Goal: Use online tool/utility: Utilize a website feature to perform a specific function

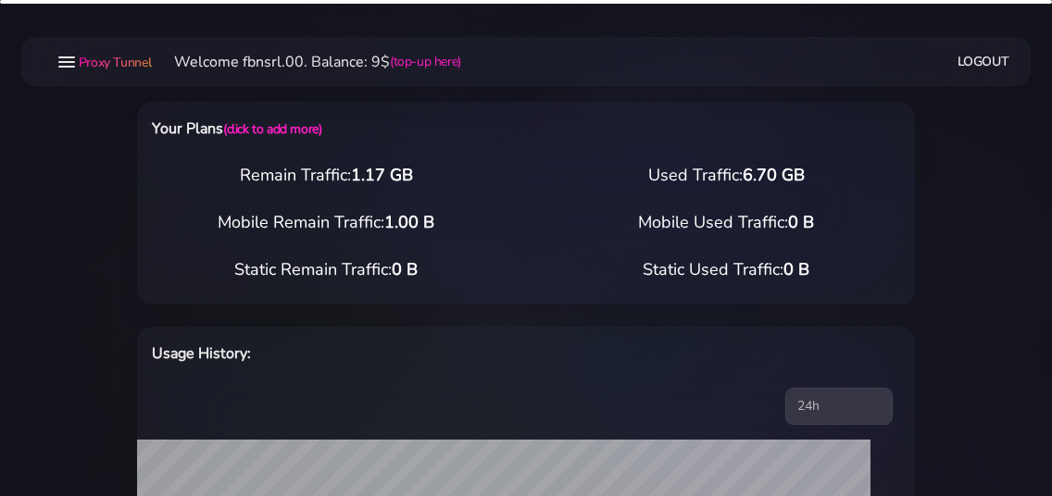
select select "static"
select select "IT"
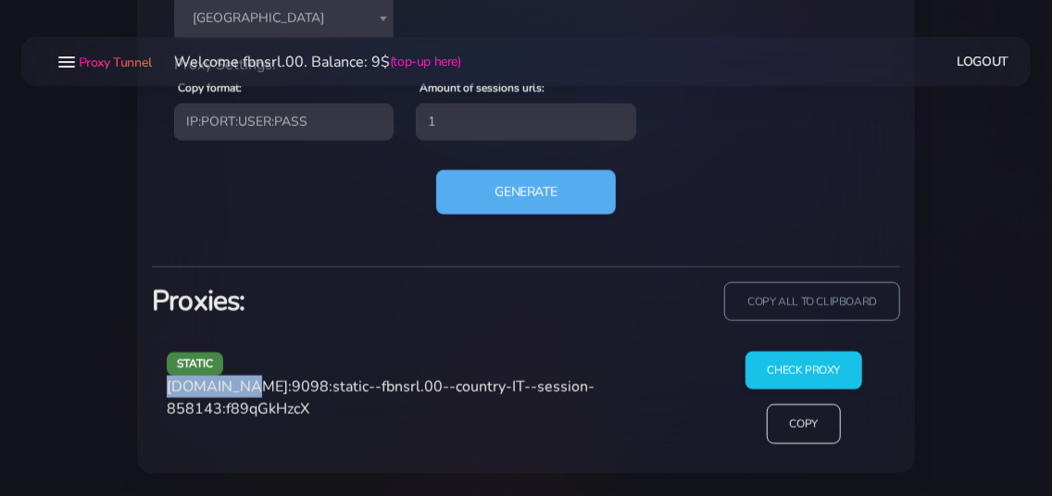
scroll to position [926, 0]
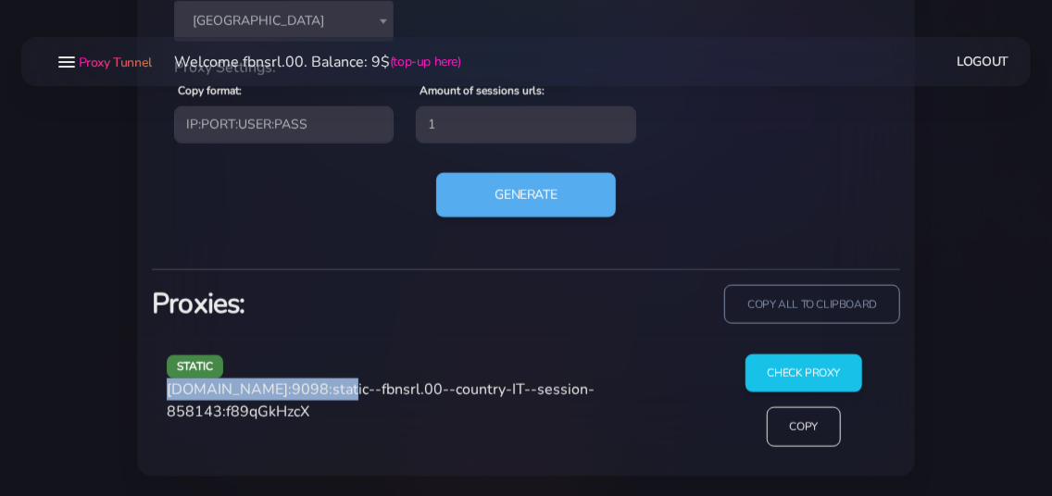
drag, startPoint x: 169, startPoint y: 393, endPoint x: 326, endPoint y: 395, distance: 156.5
click at [326, 395] on span "[DOMAIN_NAME]:9098:static--fbnsrl.00--country-IT--session-858143:f89qGkHzcX" at bounding box center [381, 401] width 428 height 43
copy span "[DOMAIN_NAME]:9098"
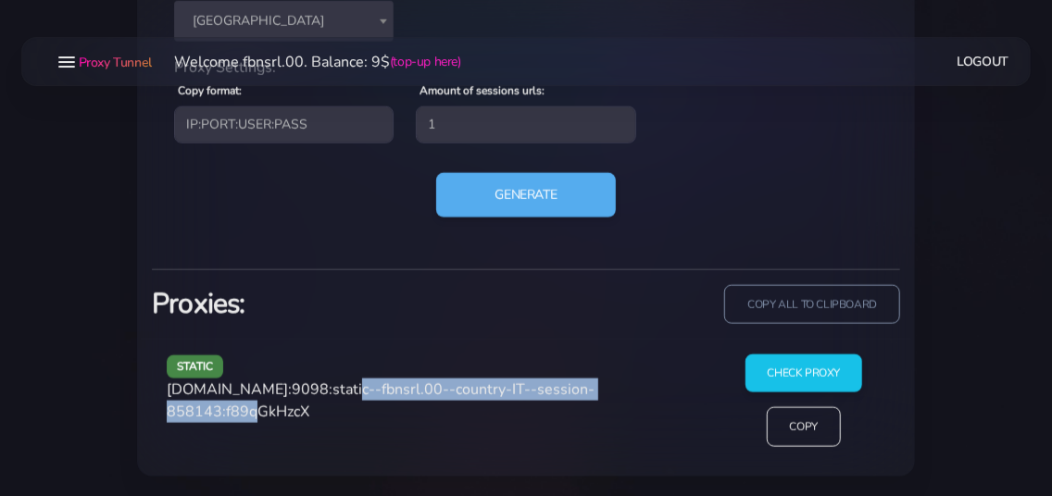
drag, startPoint x: 343, startPoint y: 388, endPoint x: 275, endPoint y: 418, distance: 73.8
click at [275, 418] on span "[DOMAIN_NAME]:9098:static--fbnsrl.00--country-IT--session-858143:f89qGkHzcX" at bounding box center [381, 401] width 428 height 43
copy span "static--fbnsrl.00--country-IT--session-858143"
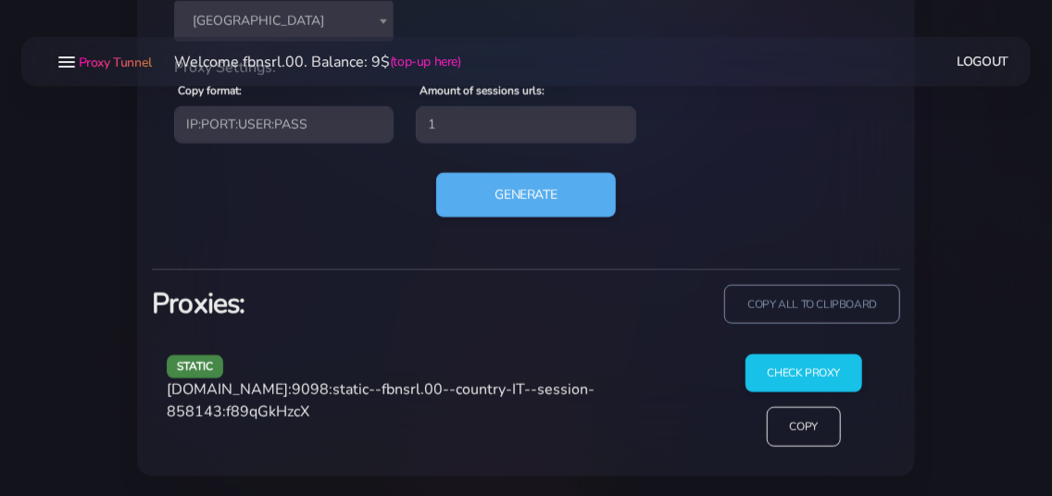
click at [332, 407] on span "[DOMAIN_NAME]:9098:static--fbnsrl.00--country-IT--session-858143:f89qGkHzcX" at bounding box center [381, 401] width 428 height 43
copy span "f89qGkHzcX"
drag, startPoint x: 167, startPoint y: 386, endPoint x: 329, endPoint y: 385, distance: 162.1
click at [329, 385] on div "static [DOMAIN_NAME]:9098:static--fbnsrl.00--country-IT--session-858143:f89qGkH…" at bounding box center [434, 408] width 556 height 107
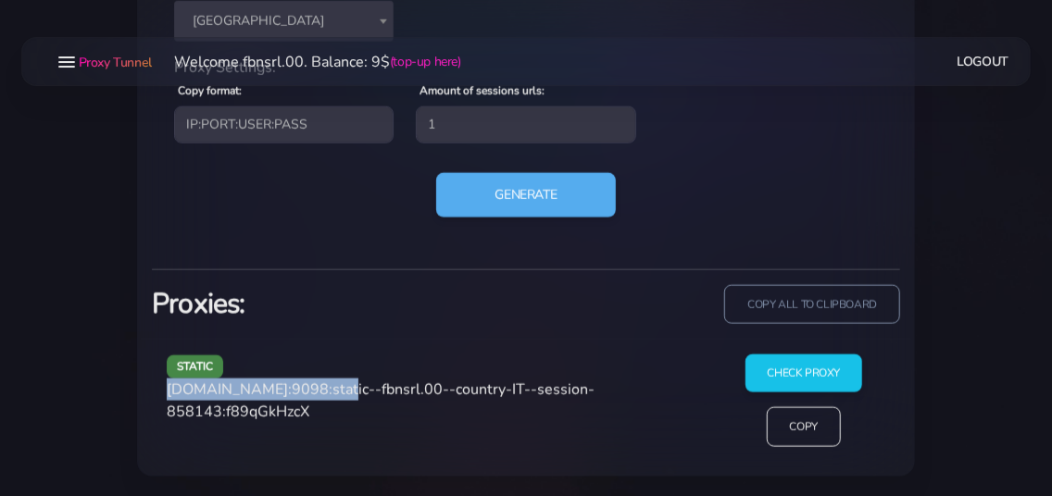
copy span "[DOMAIN_NAME]:9098"
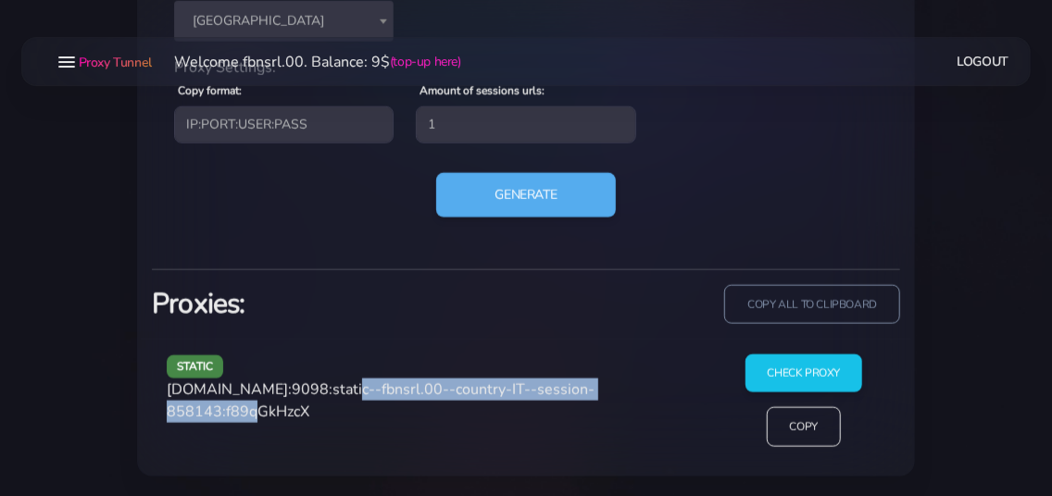
drag, startPoint x: 334, startPoint y: 388, endPoint x: 275, endPoint y: 420, distance: 67.5
click at [275, 420] on div "static [DOMAIN_NAME]:9098:static--fbnsrl.00--country-IT--session-858143:f89qGkH…" at bounding box center [434, 408] width 556 height 107
copy span "static--fbnsrl.00--country-IT--session-858143"
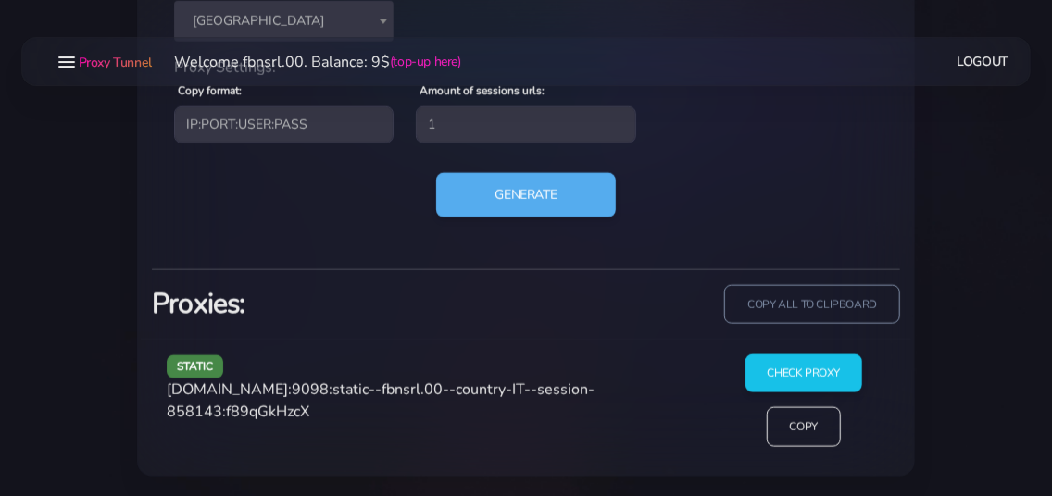
click at [304, 411] on span "[DOMAIN_NAME]:9098:static--fbnsrl.00--country-IT--session-858143:f89qGkHzcX" at bounding box center [381, 401] width 428 height 43
click at [305, 410] on span "[DOMAIN_NAME]:9098:static--fbnsrl.00--country-IT--session-858143:f89qGkHzcX" at bounding box center [381, 401] width 428 height 43
copy span "f89qGkHzcX"
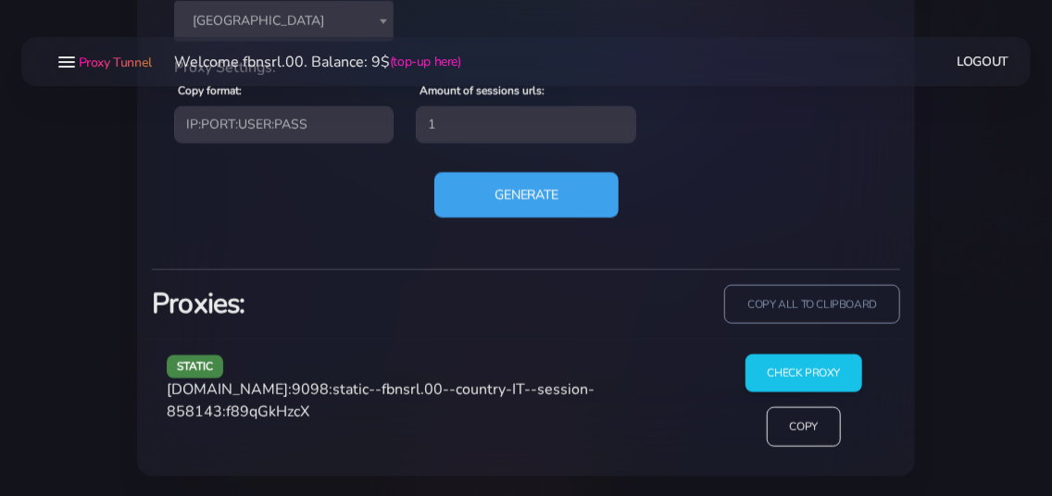
click at [538, 181] on button "Generate" at bounding box center [526, 194] width 184 height 45
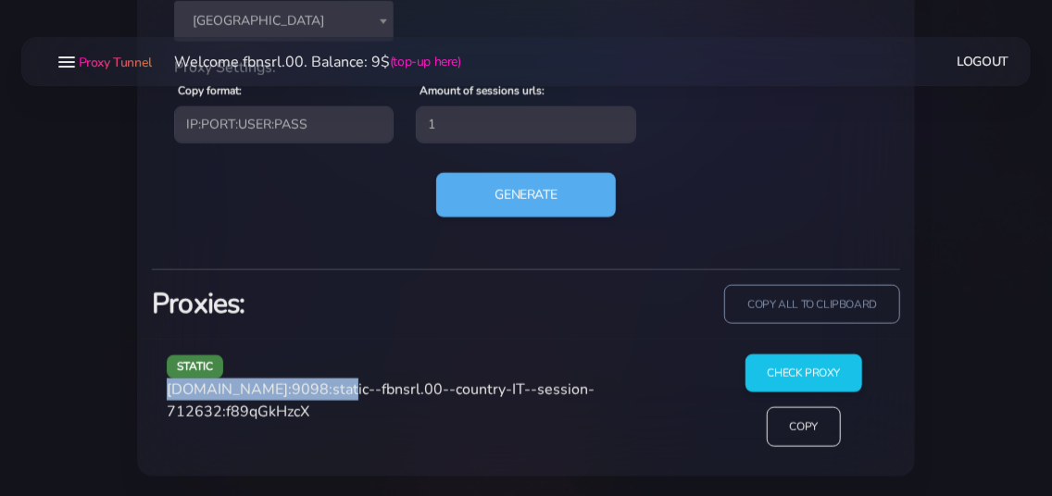
drag, startPoint x: 170, startPoint y: 390, endPoint x: 326, endPoint y: 396, distance: 155.7
click at [326, 396] on span "[DOMAIN_NAME]:9098:static--fbnsrl.00--country-IT--session-712632:f89qGkHzcX" at bounding box center [381, 401] width 428 height 43
copy span "[DOMAIN_NAME]:9098"
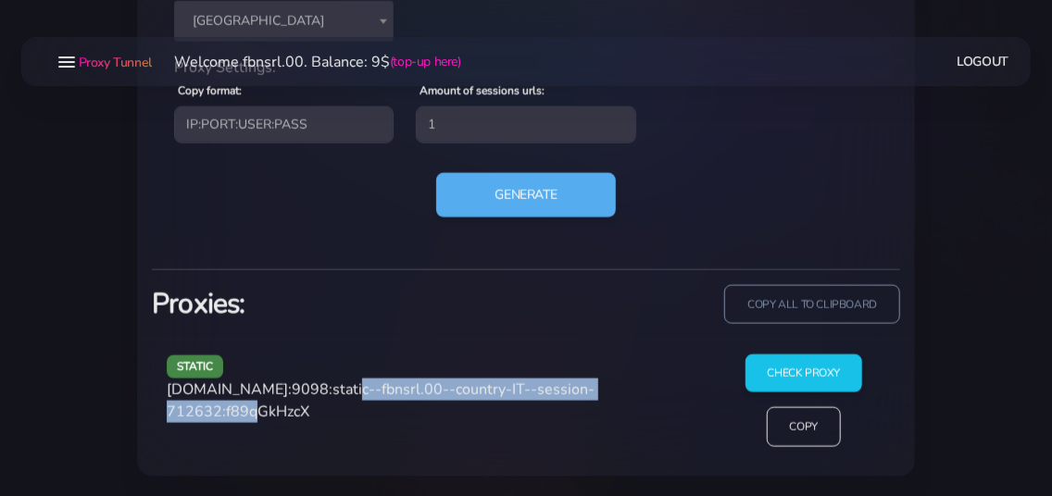
drag, startPoint x: 335, startPoint y: 389, endPoint x: 274, endPoint y: 416, distance: 66.8
click at [274, 416] on span "[DOMAIN_NAME]:9098:static--fbnsrl.00--country-IT--session-712632:f89qGkHzcX" at bounding box center [381, 401] width 428 height 43
copy span "static--fbnsrl.00--country-IT--session-712632"
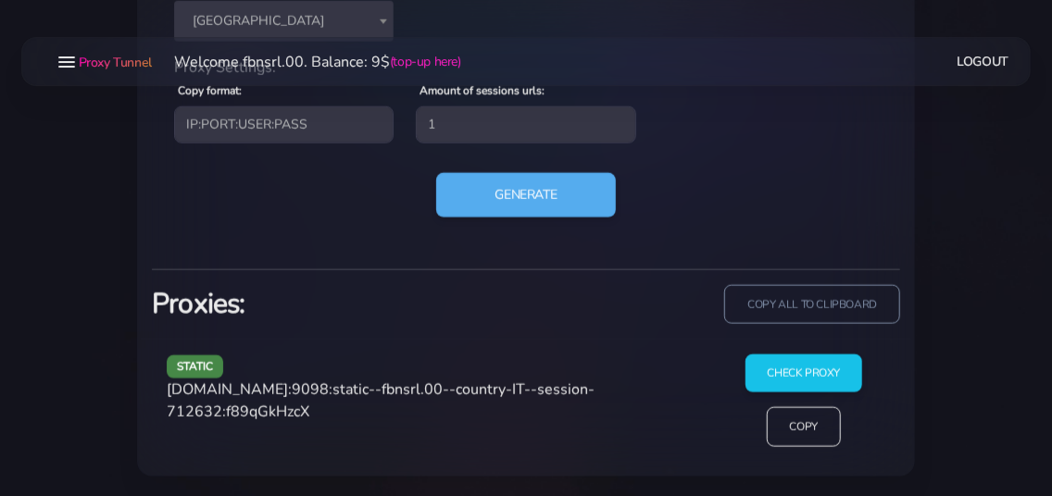
click at [319, 409] on span "[DOMAIN_NAME]:9098:static--fbnsrl.00--country-IT--session-712632:f89qGkHzcX" at bounding box center [381, 401] width 428 height 43
copy span "f89qGkHzcX"
